Goal: Book appointment/travel/reservation

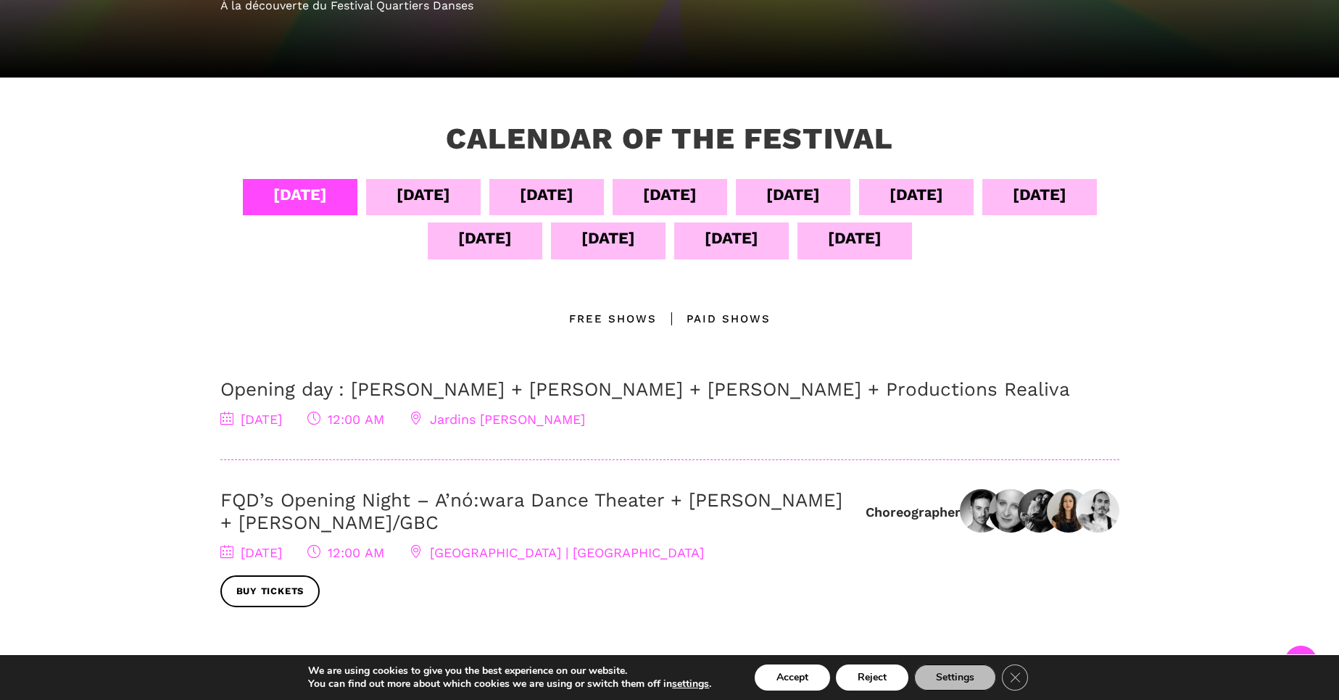
scroll to position [254, 0]
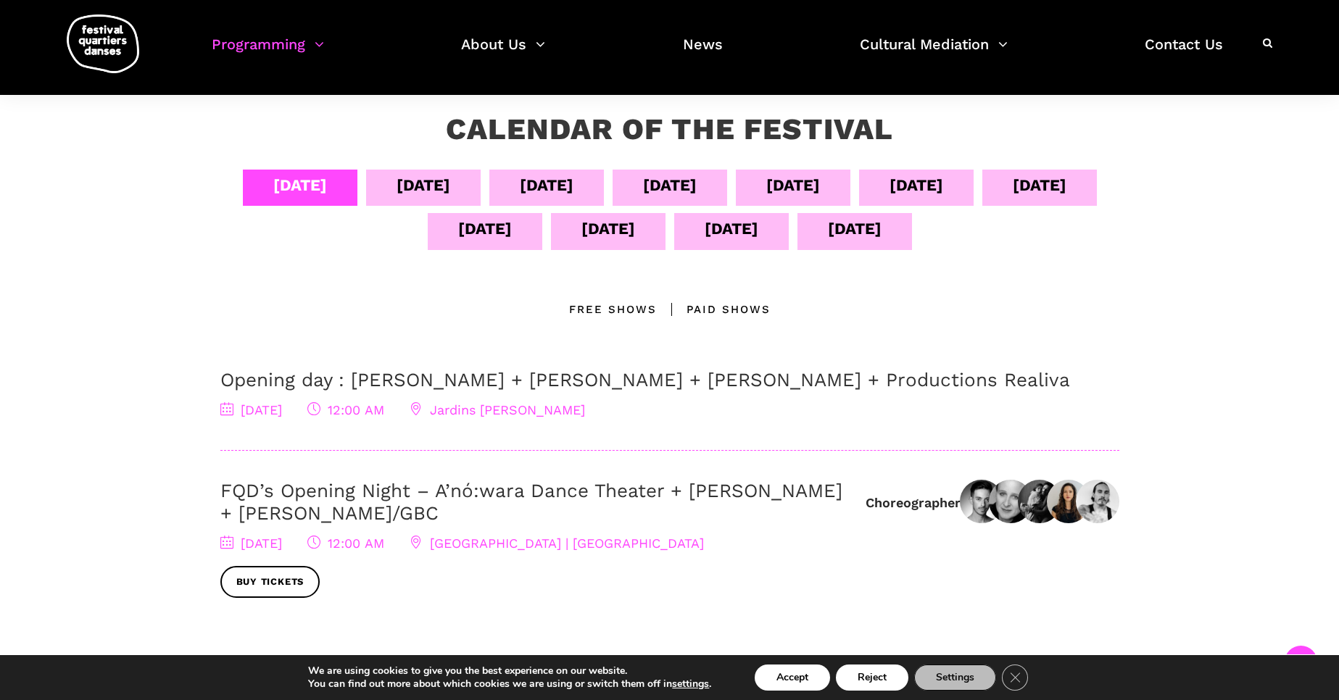
click at [697, 183] on div "[DATE]" at bounding box center [670, 185] width 54 height 25
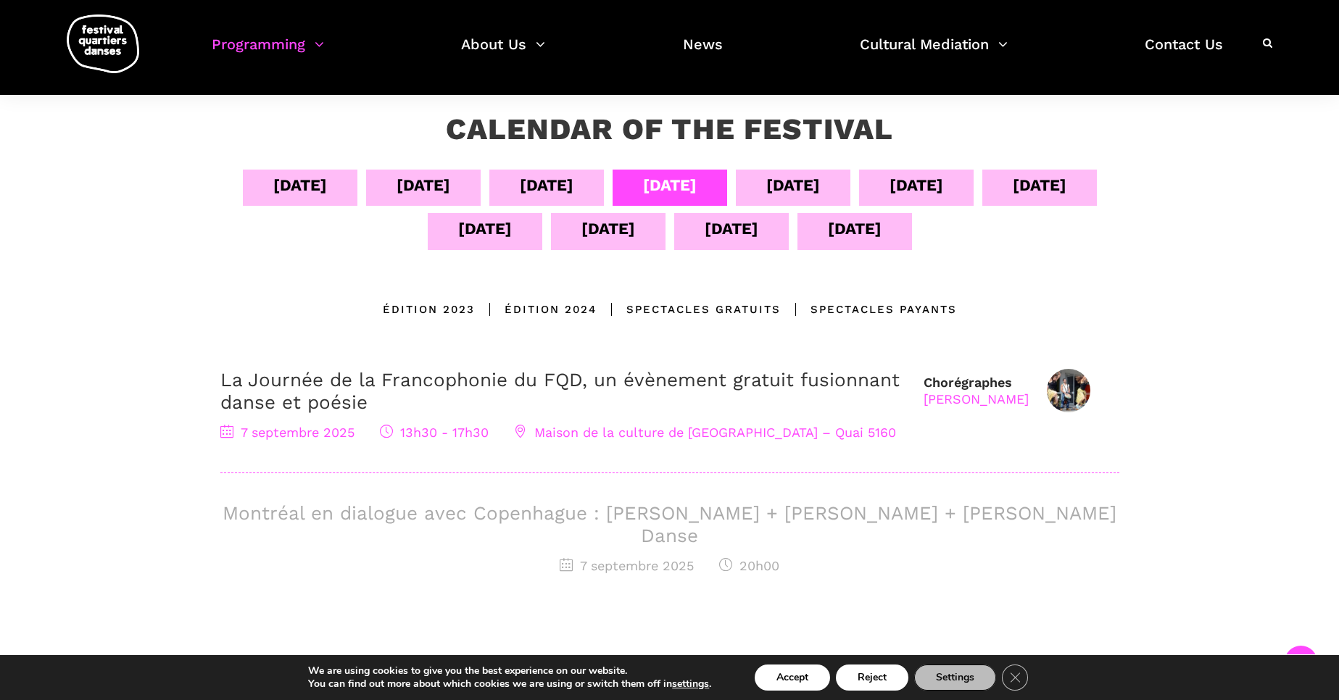
scroll to position [0, 0]
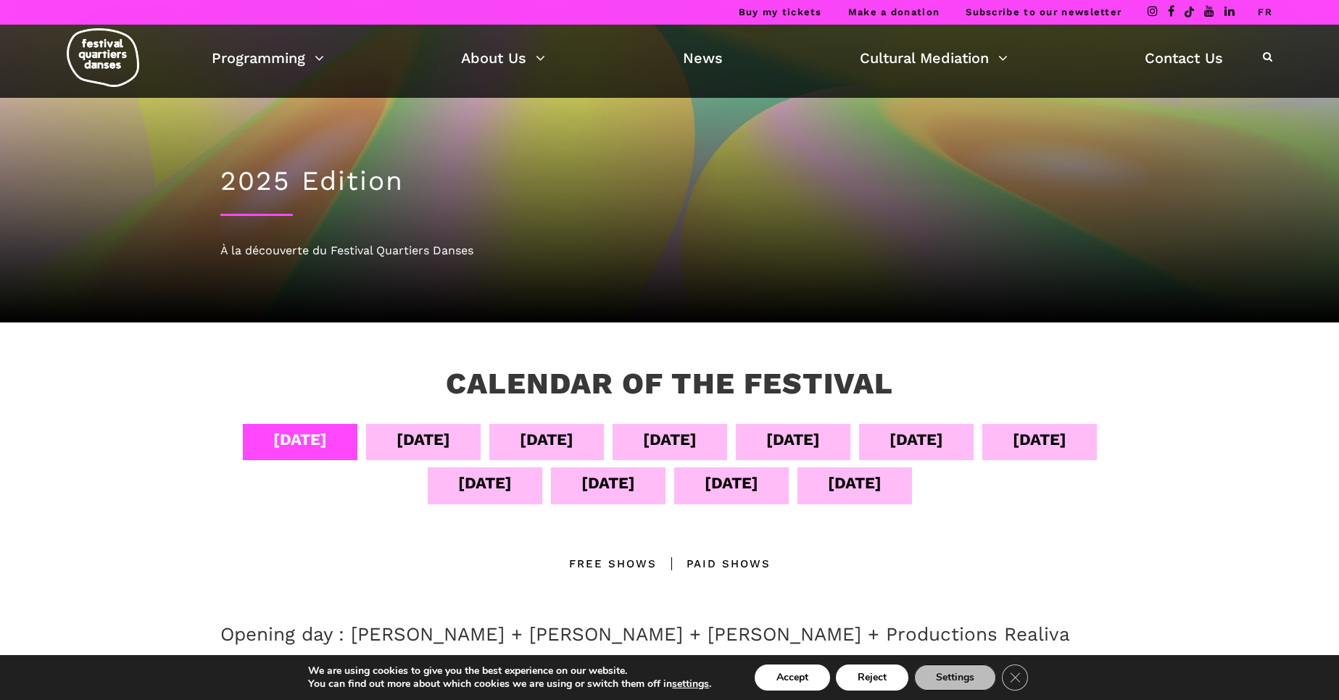
click at [697, 439] on div "[DATE]" at bounding box center [670, 439] width 54 height 25
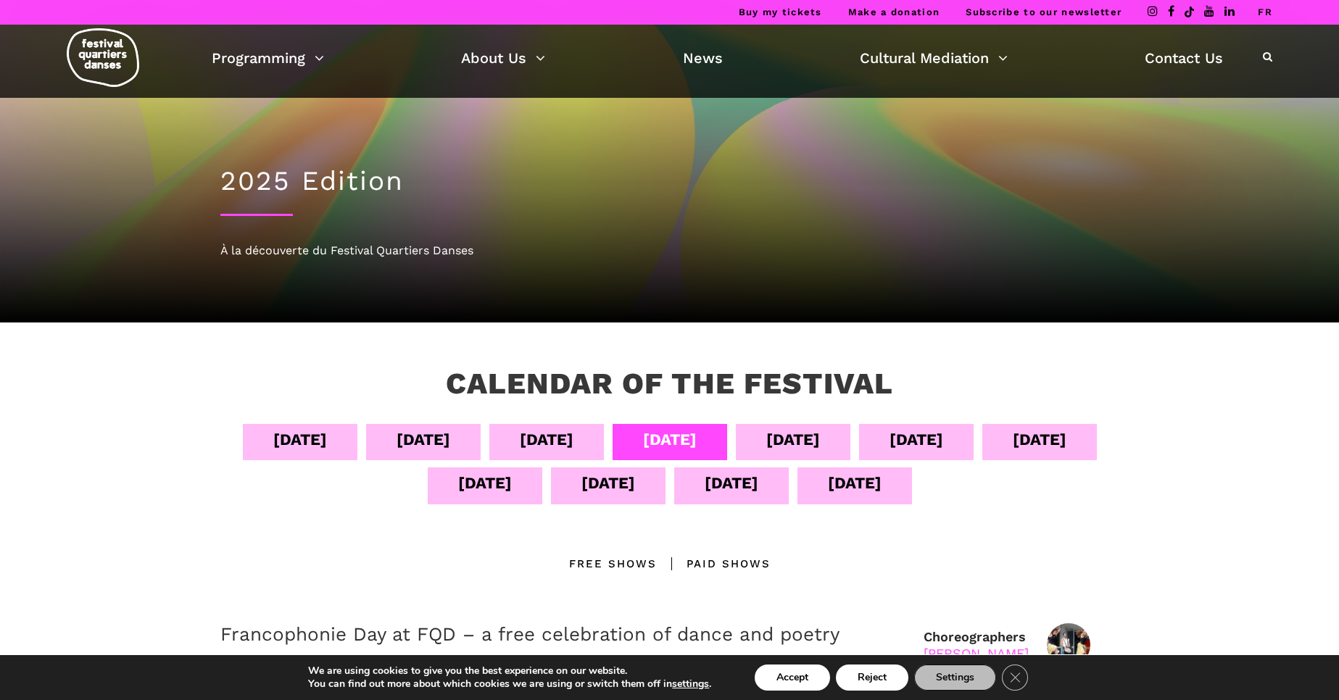
scroll to position [96, 0]
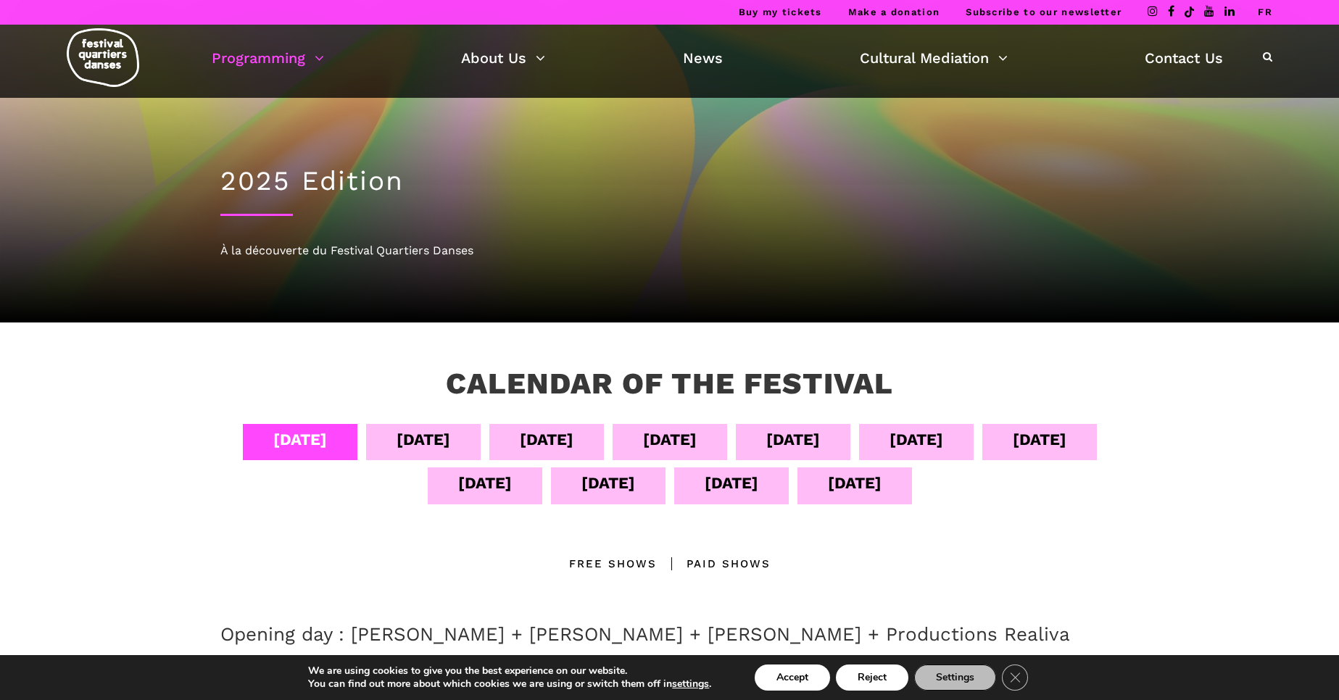
click at [450, 436] on div "[DATE]" at bounding box center [423, 439] width 54 height 25
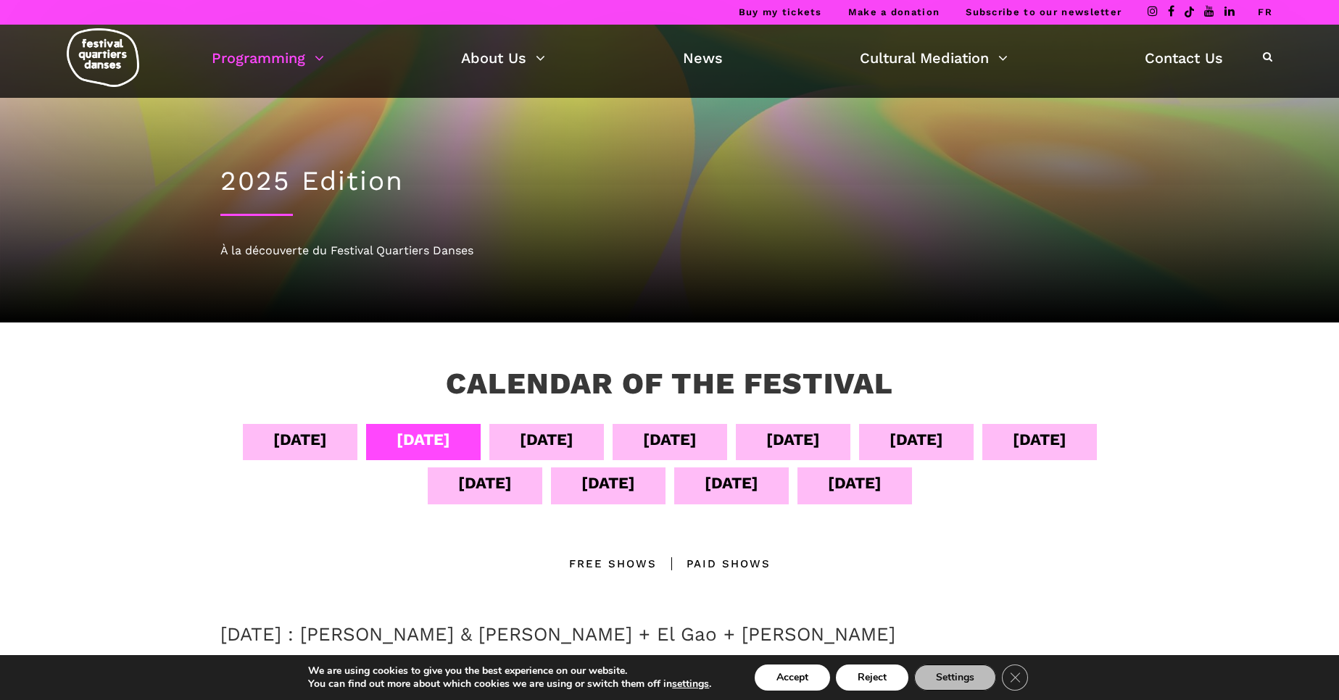
click at [727, 442] on div "[DATE]" at bounding box center [669, 442] width 115 height 36
